Goal: Navigation & Orientation: Find specific page/section

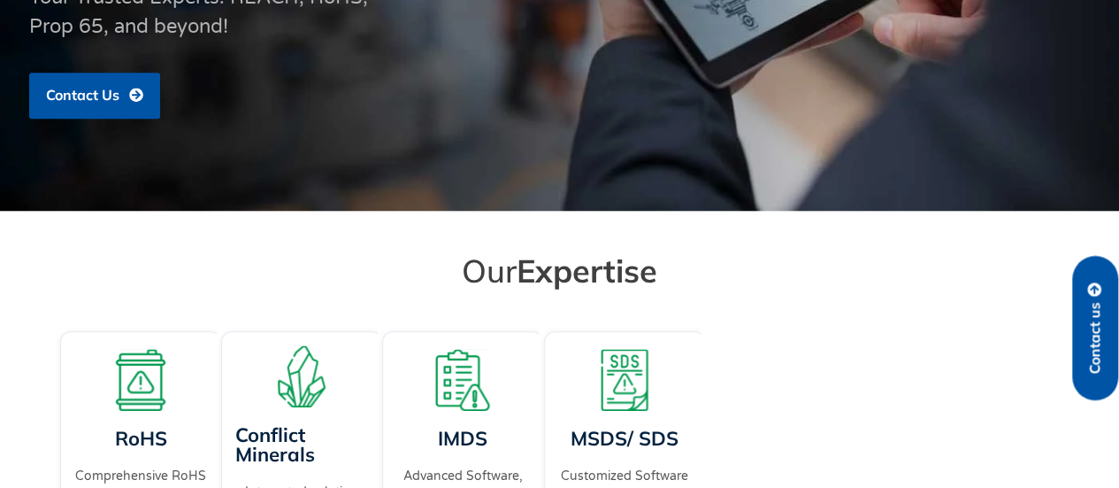
scroll to position [587, 0]
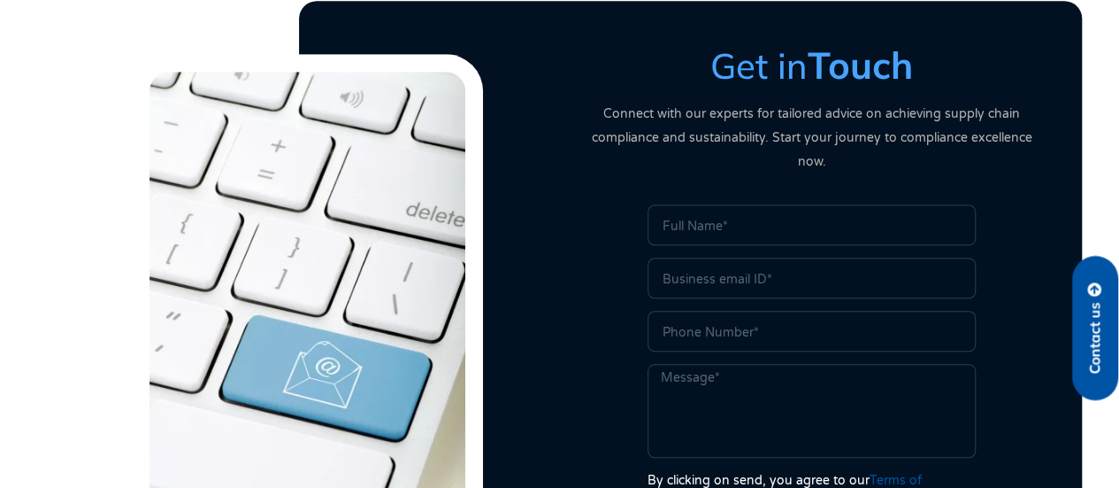
scroll to position [518, 0]
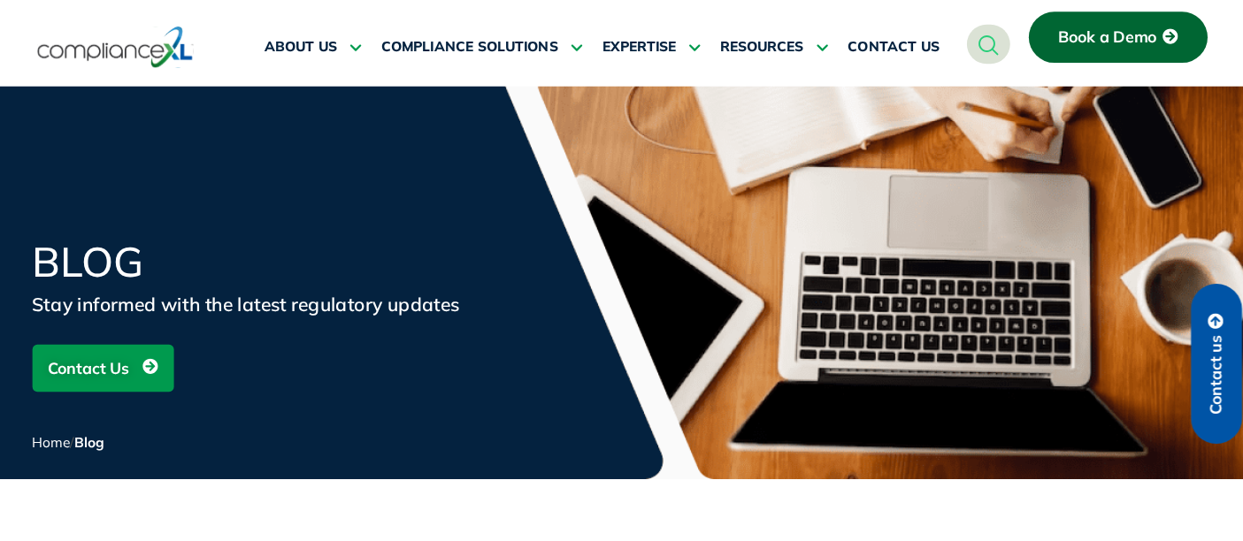
scroll to position [609, 0]
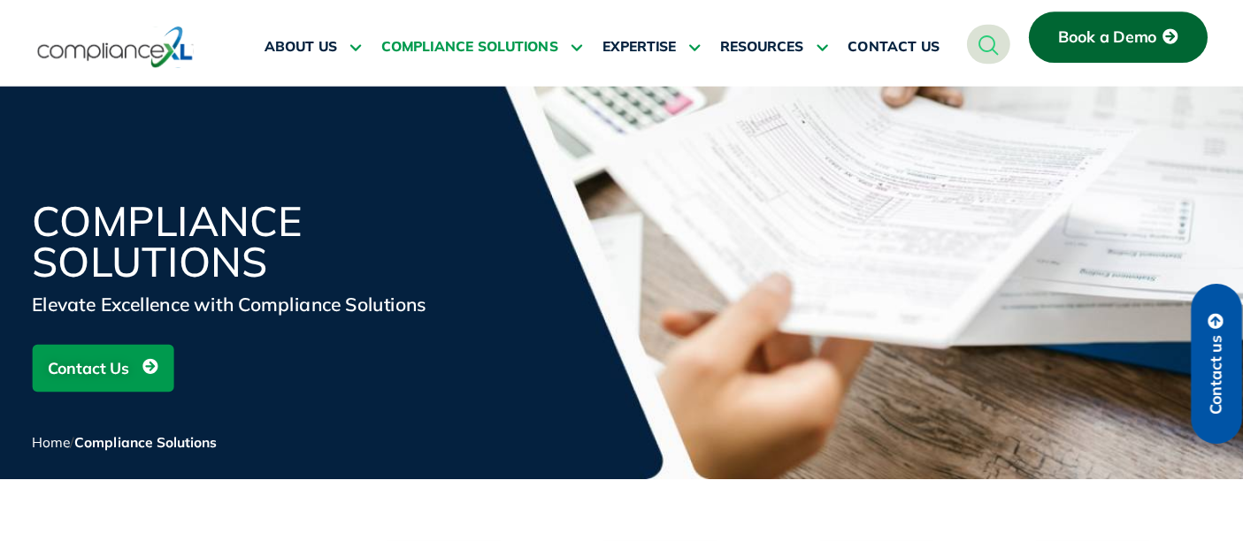
scroll to position [442, 0]
